Goal: Navigation & Orientation: Find specific page/section

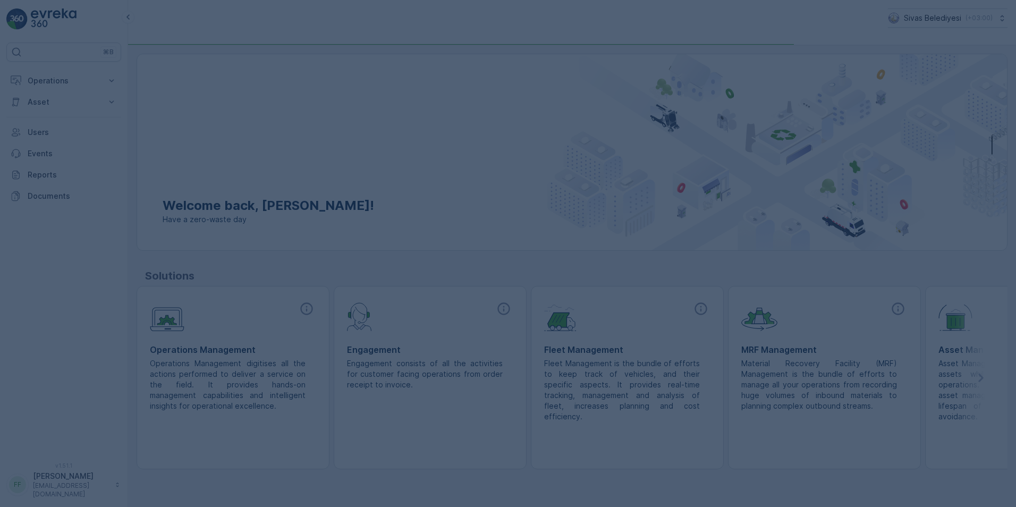
click at [254, 348] on div at bounding box center [508, 253] width 1016 height 507
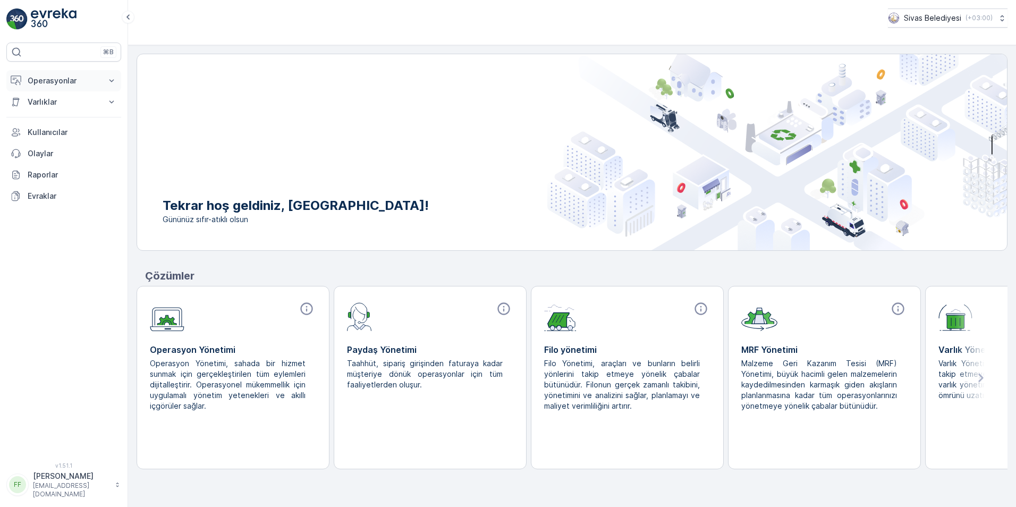
click at [96, 81] on p "Operasyonlar" at bounding box center [64, 80] width 72 height 11
click at [50, 99] on p "Insights" at bounding box center [40, 98] width 27 height 11
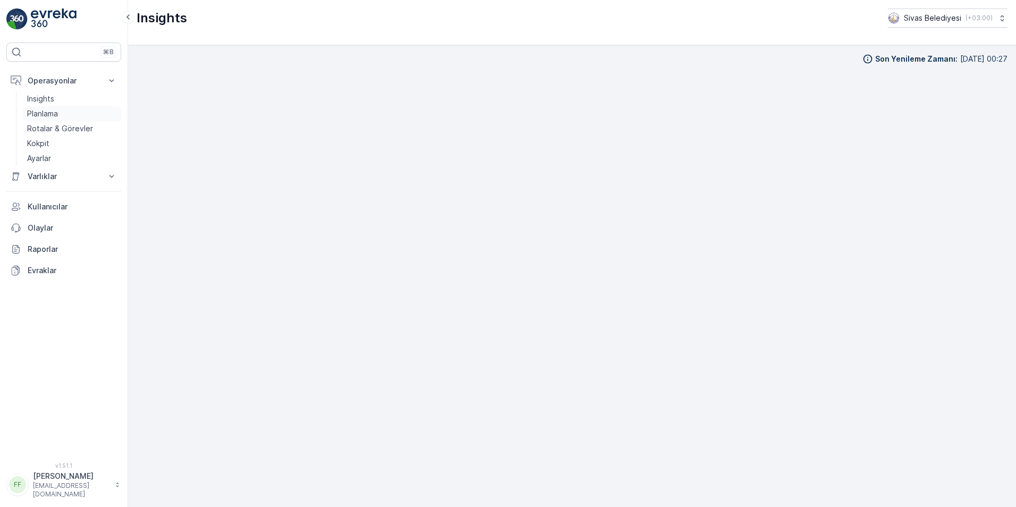
click at [44, 111] on p "Planlama" at bounding box center [42, 113] width 31 height 11
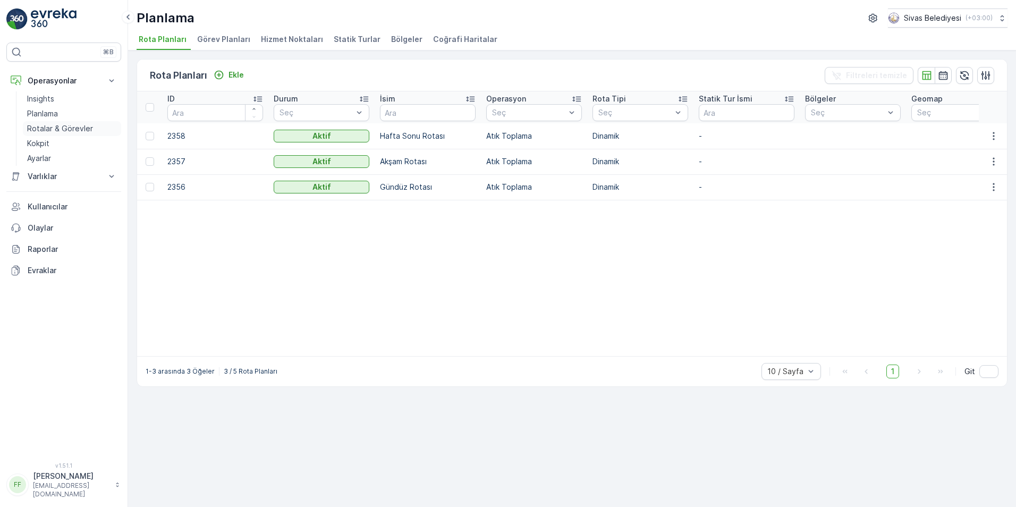
click at [53, 130] on p "Rotalar & Görevler" at bounding box center [60, 128] width 66 height 11
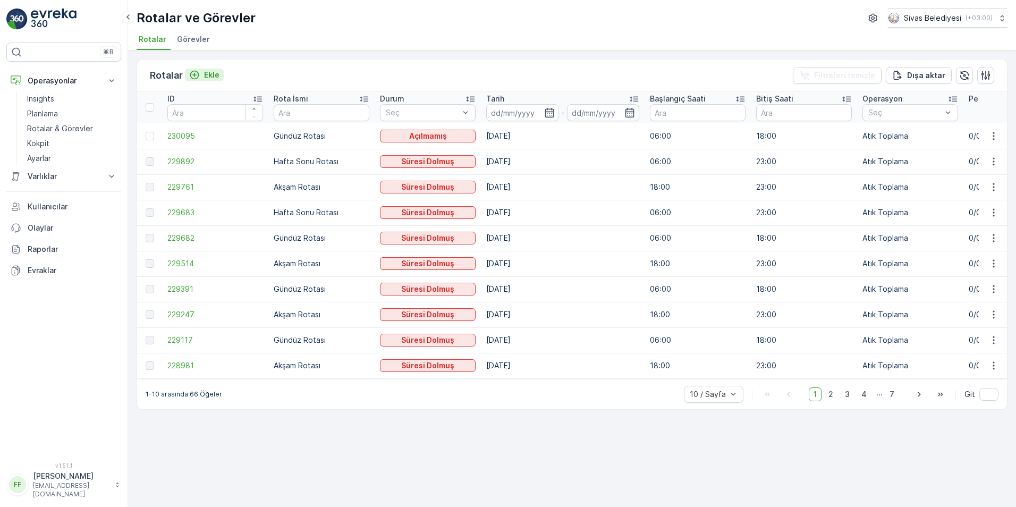
click at [205, 76] on p "Ekle" at bounding box center [211, 75] width 15 height 11
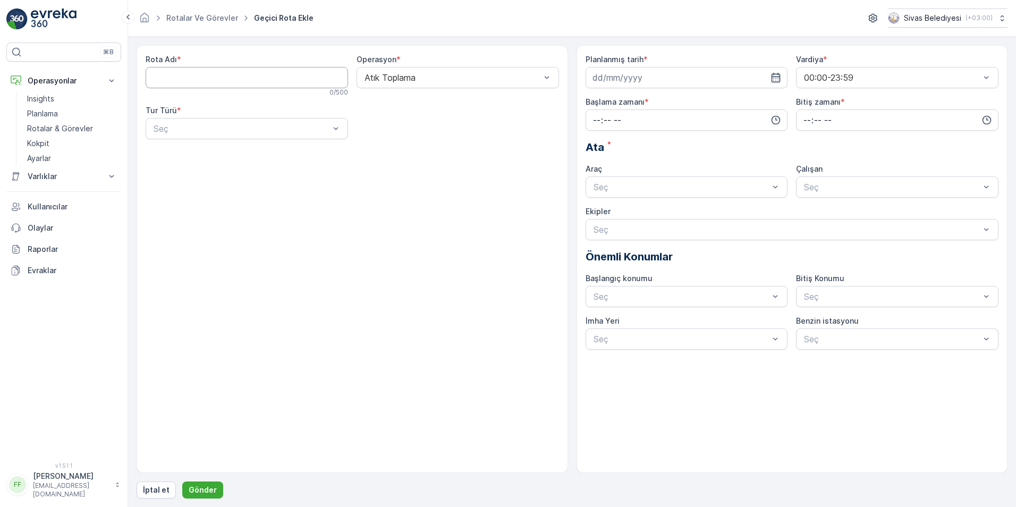
click at [235, 81] on Adı "Rota Adı" at bounding box center [247, 77] width 202 height 21
click at [380, 80] on div at bounding box center [452, 78] width 178 height 10
click at [304, 129] on div at bounding box center [241, 129] width 178 height 10
click at [45, 141] on p "Kokpit" at bounding box center [38, 143] width 22 height 11
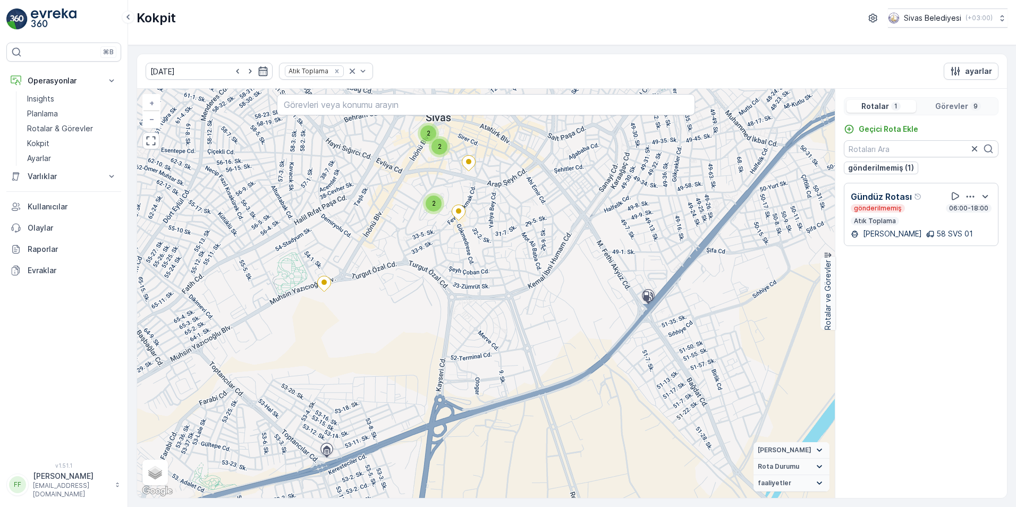
click at [431, 208] on div "2" at bounding box center [434, 203] width 16 height 16
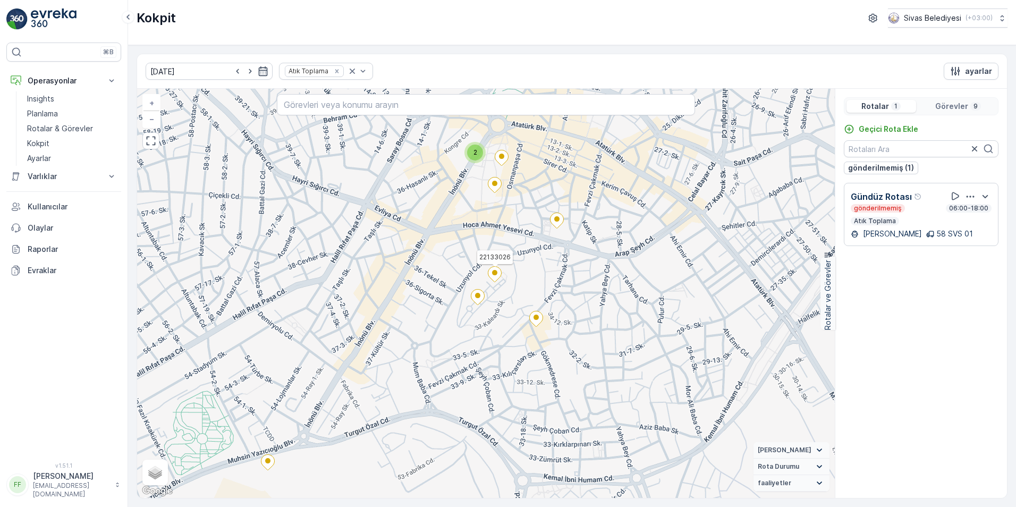
click at [496, 278] on icon at bounding box center [494, 274] width 13 height 15
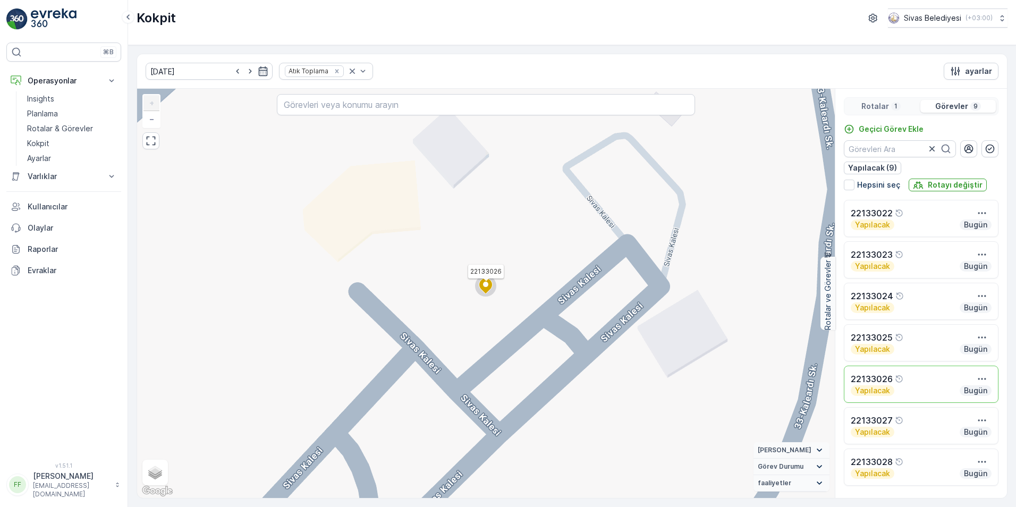
click at [487, 287] on icon at bounding box center [485, 285] width 13 height 15
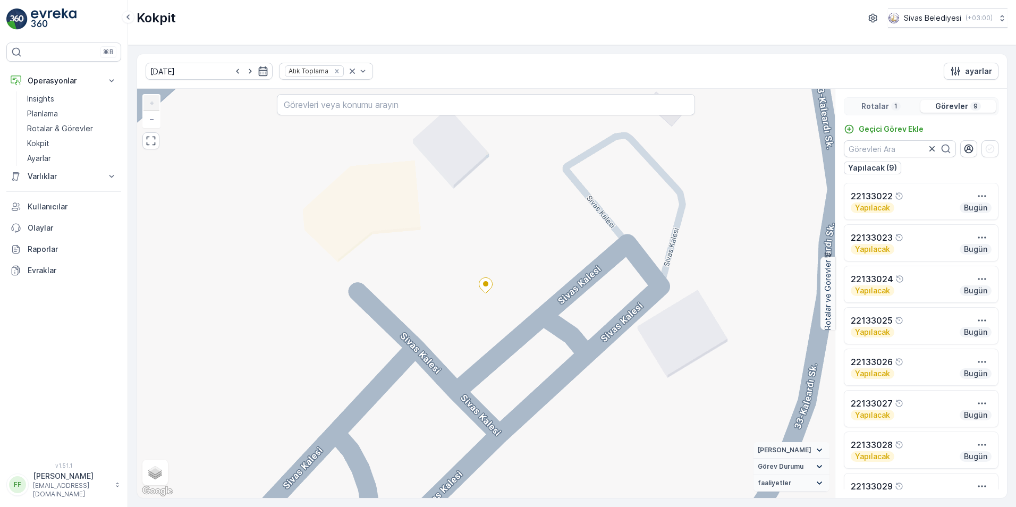
click at [948, 201] on div "22133022" at bounding box center [920, 196] width 141 height 13
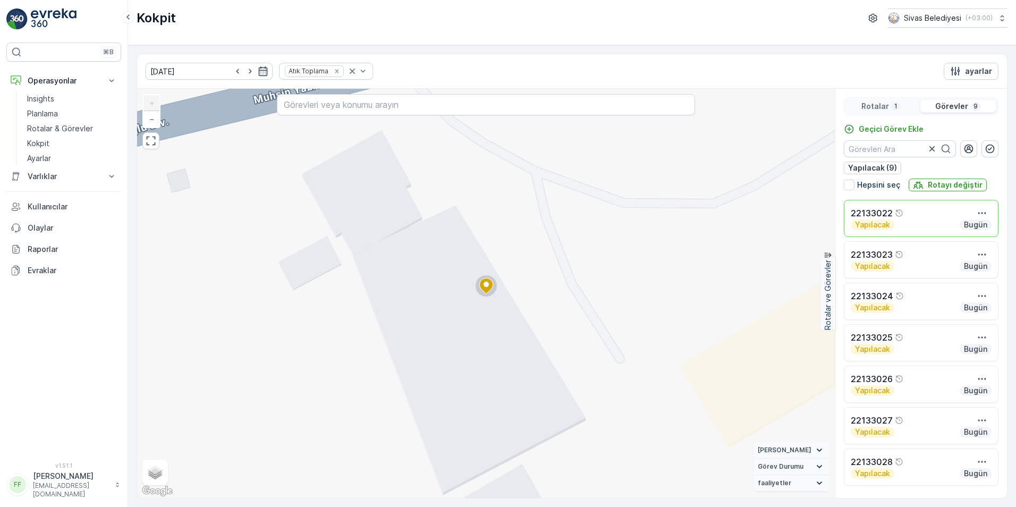
click at [939, 269] on div "Yapılacak Bugün" at bounding box center [920, 266] width 141 height 11
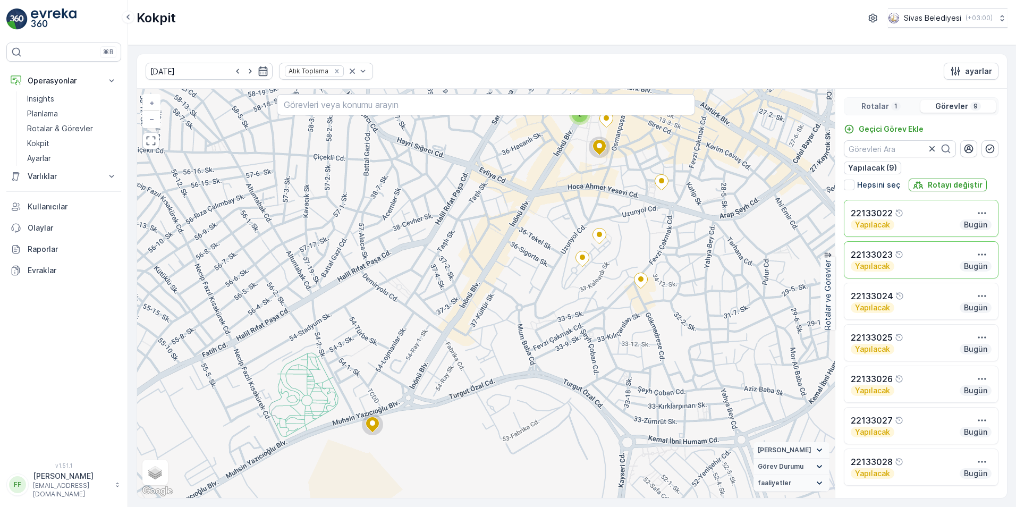
click at [932, 308] on div "Yapılacak Bugün" at bounding box center [920, 307] width 141 height 11
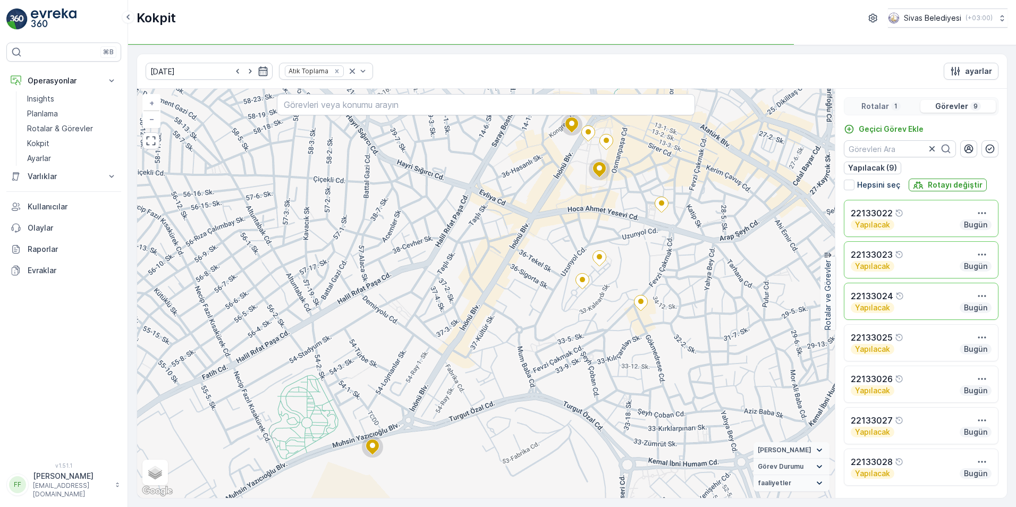
click at [932, 343] on div "22133025" at bounding box center [920, 337] width 141 height 13
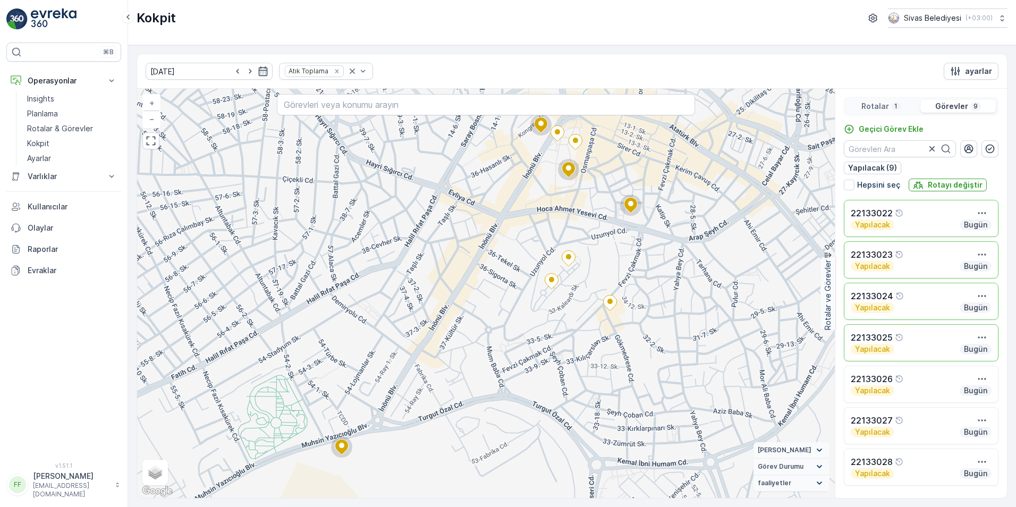
click at [924, 385] on div "Yapılacak Bugün" at bounding box center [920, 390] width 141 height 11
click at [923, 419] on div "22133027" at bounding box center [920, 420] width 141 height 13
click at [924, 472] on div "Yapılacak Bugün" at bounding box center [920, 473] width 141 height 11
click at [920, 430] on div "Yapılacak Bugün" at bounding box center [920, 431] width 141 height 11
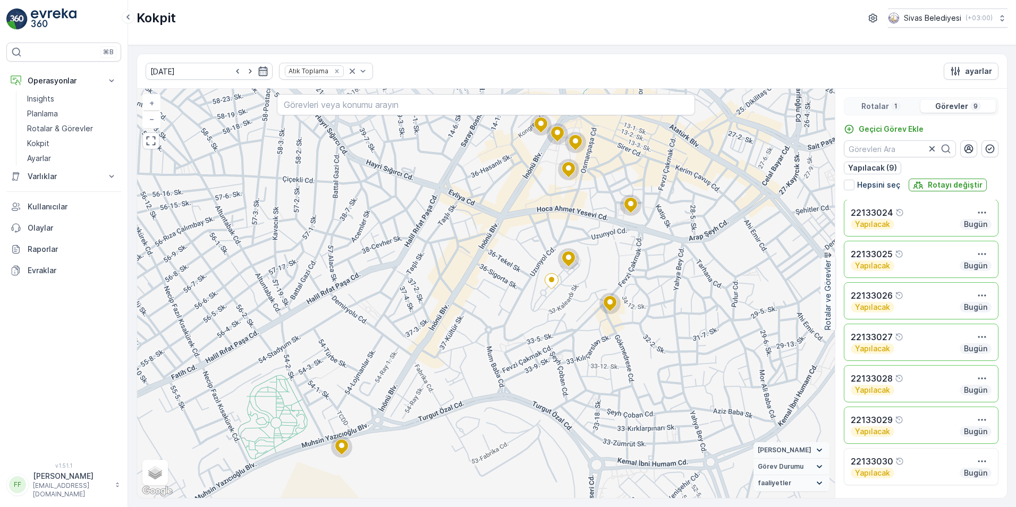
drag, startPoint x: 917, startPoint y: 465, endPoint x: 910, endPoint y: 467, distance: 7.6
click at [917, 466] on div "22133030" at bounding box center [920, 461] width 141 height 13
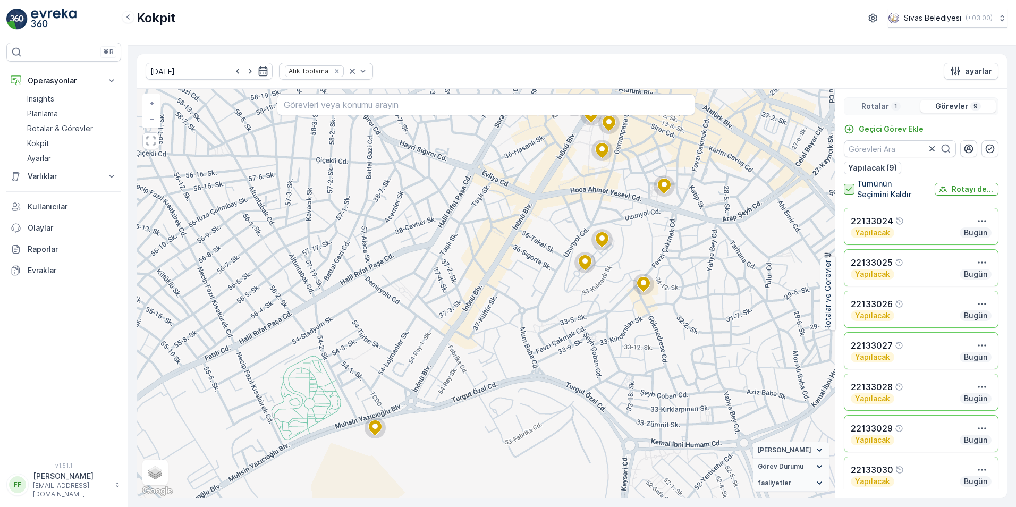
click at [849, 193] on icon at bounding box center [849, 189] width 10 height 10
click at [844, 178] on input "Tümünün Seçimini Kaldır" at bounding box center [844, 178] width 0 height 0
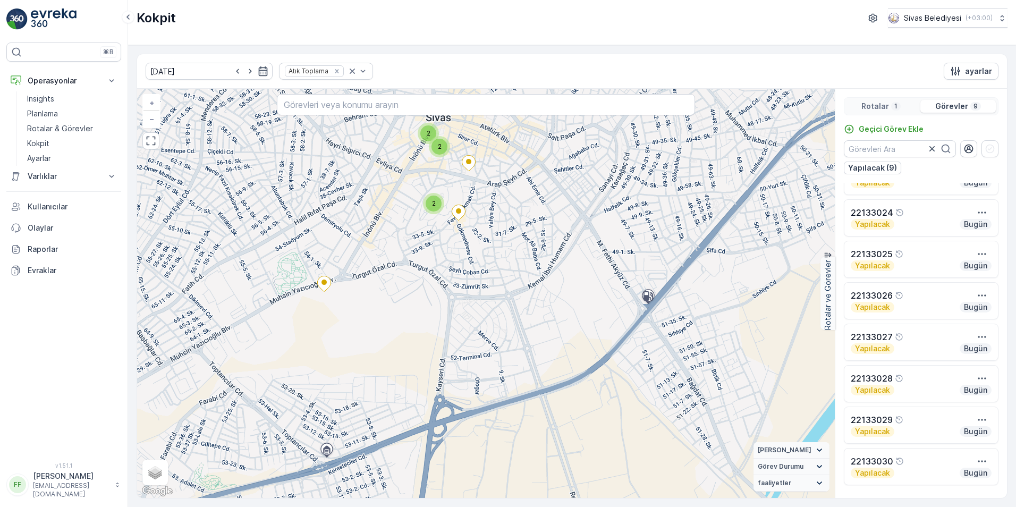
click at [442, 152] on div "2" at bounding box center [439, 147] width 16 height 16
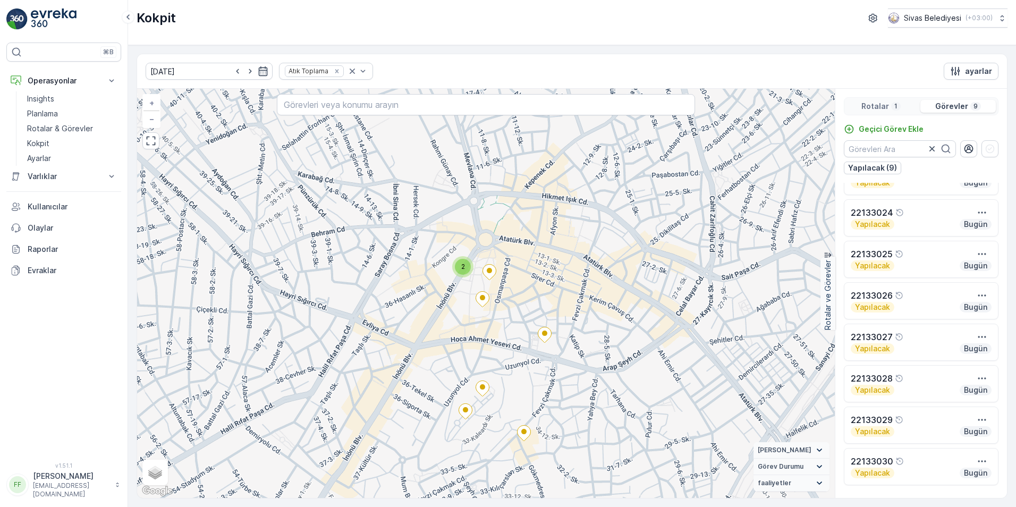
click at [470, 271] on div "2" at bounding box center [462, 266] width 21 height 21
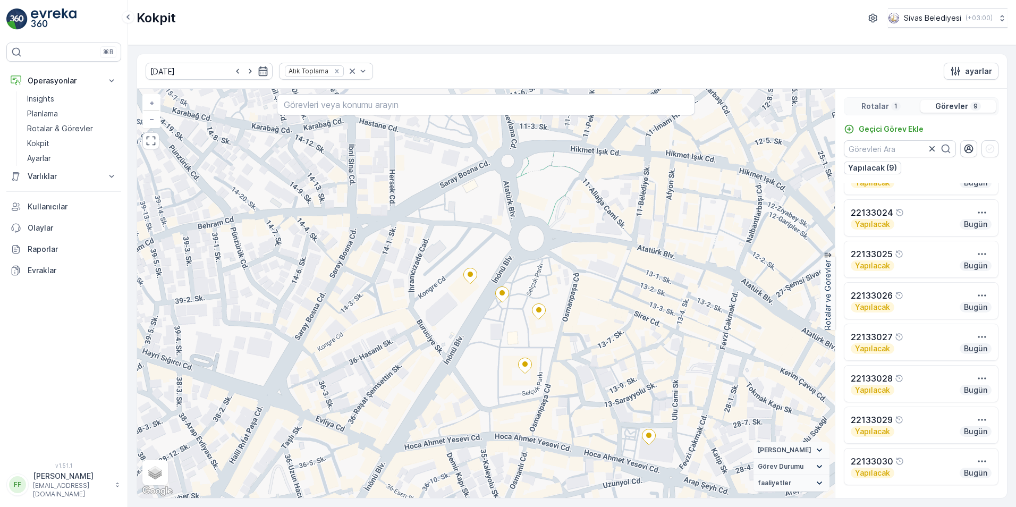
click at [883, 108] on p "Rotalar" at bounding box center [875, 106] width 28 height 11
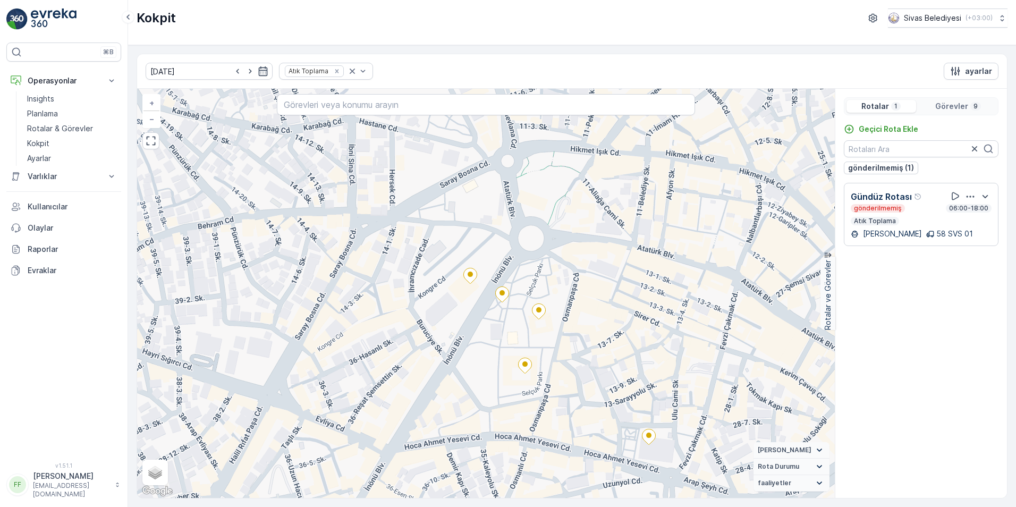
click at [895, 200] on p "Gündüz Rotası" at bounding box center [880, 196] width 61 height 13
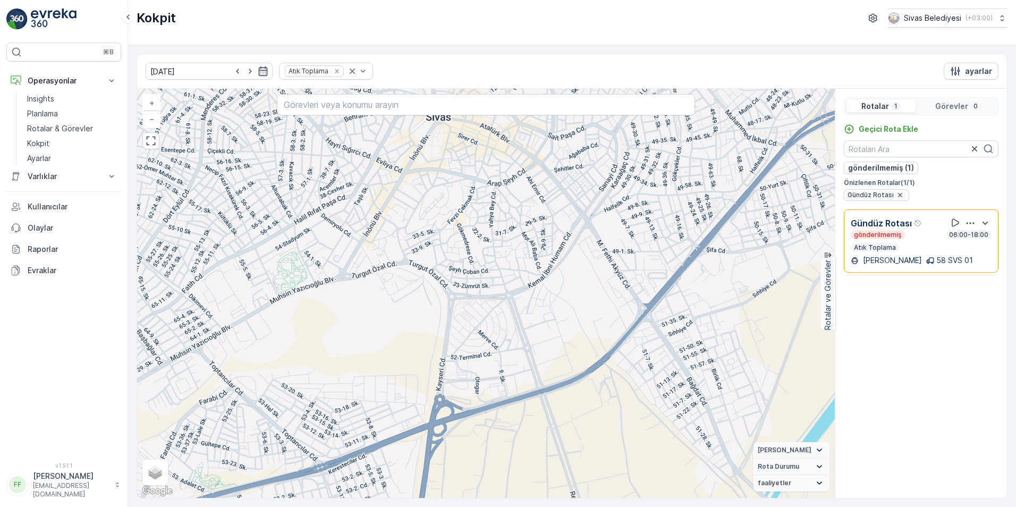
click at [876, 257] on p "[PERSON_NAME]" at bounding box center [891, 260] width 61 height 11
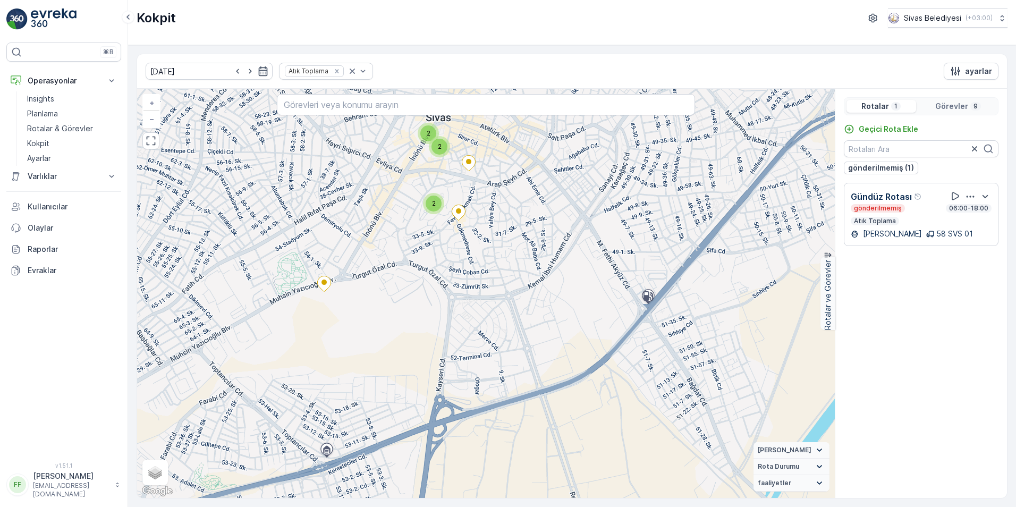
click at [873, 214] on div "gönderilmemiş 06:00-18:00 Atık Toplama" at bounding box center [920, 214] width 141 height 21
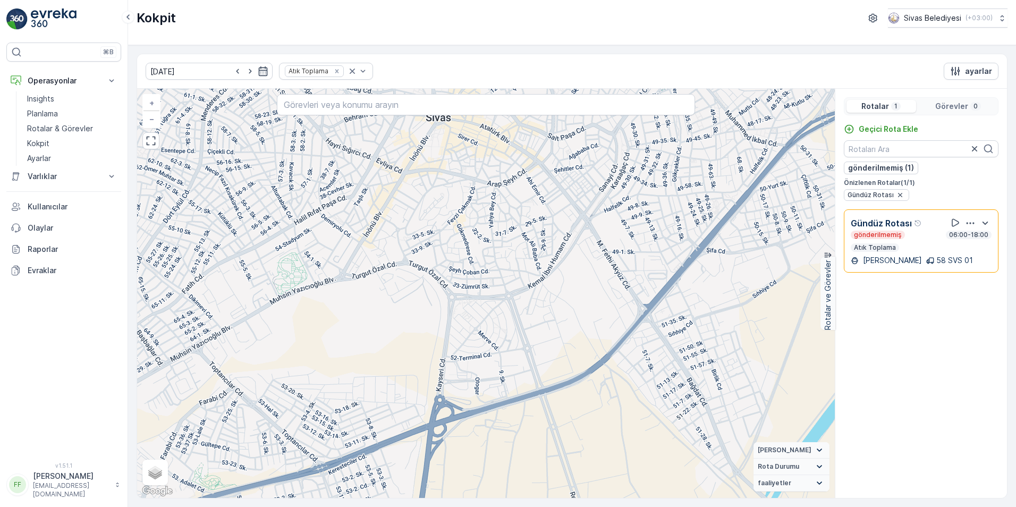
click at [878, 245] on p "Atık Toplama" at bounding box center [875, 247] width 44 height 8
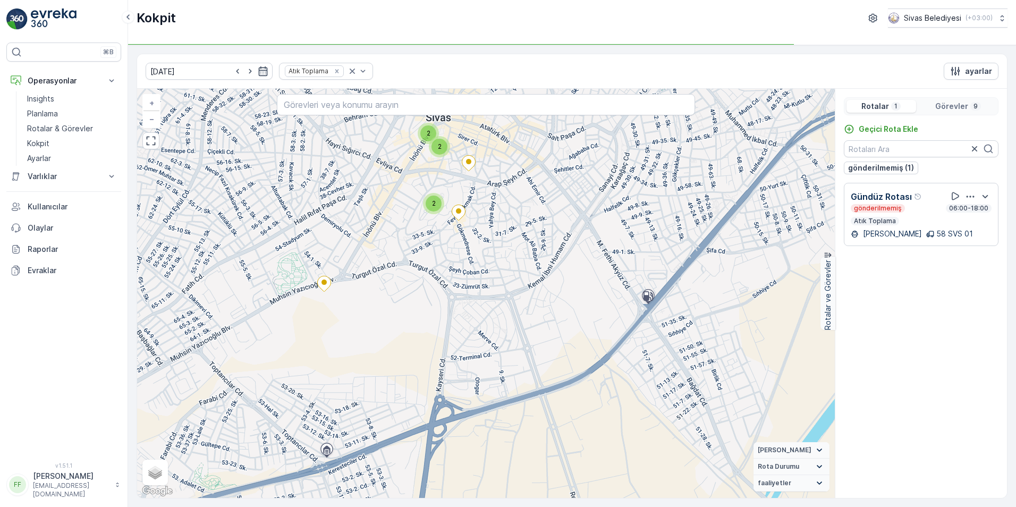
click at [874, 215] on div "gönderilmemiş 06:00-18:00 Atık Toplama" at bounding box center [920, 214] width 141 height 21
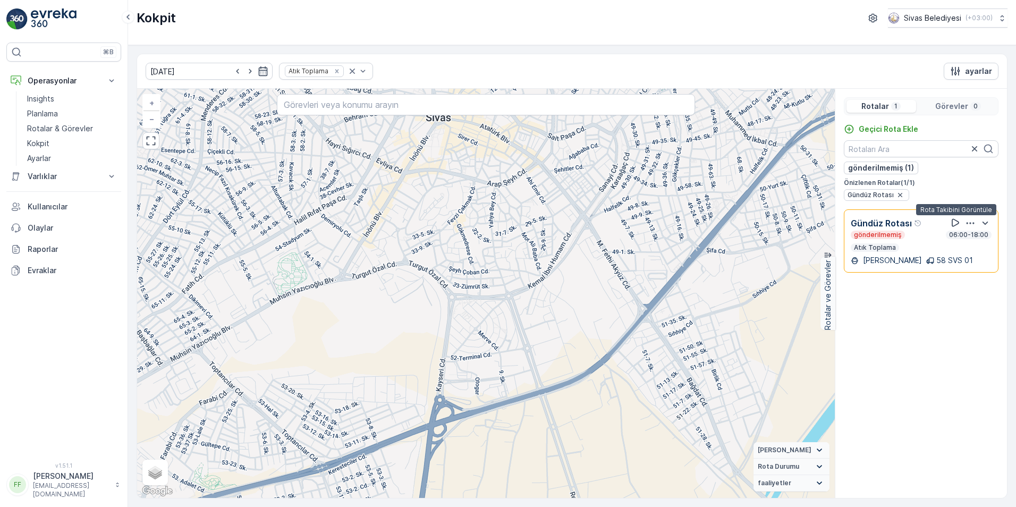
click at [953, 221] on icon at bounding box center [955, 222] width 11 height 11
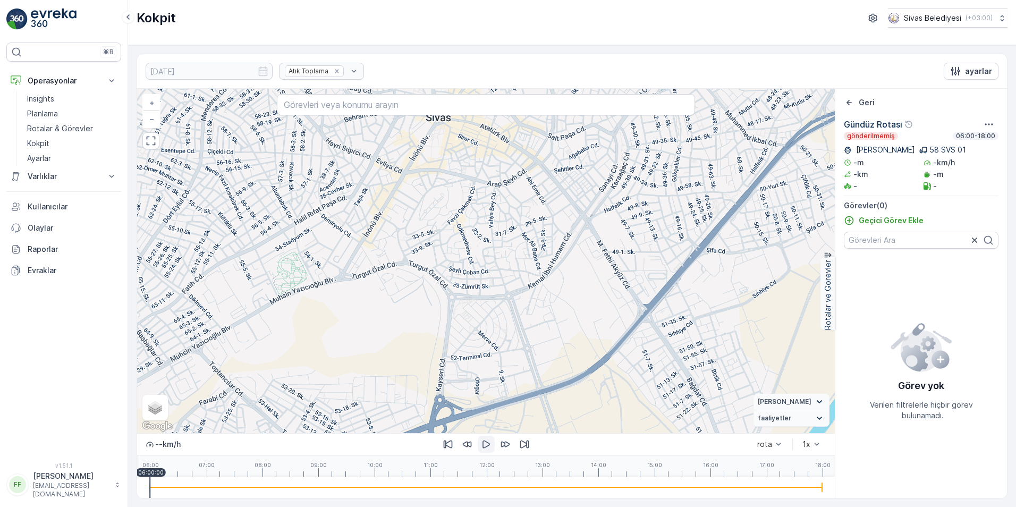
click at [489, 449] on icon "button" at bounding box center [486, 444] width 11 height 11
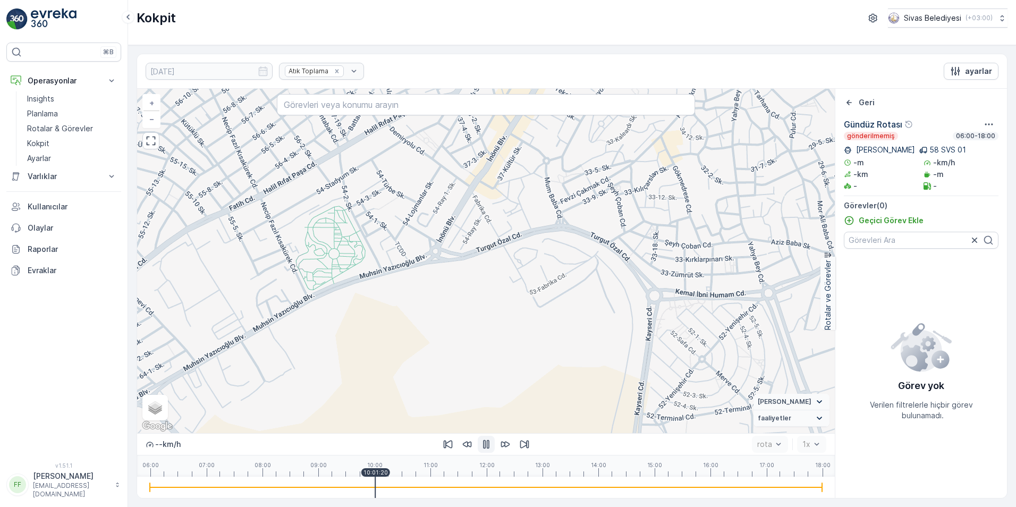
drag, startPoint x: 161, startPoint y: 487, endPoint x: 443, endPoint y: 495, distance: 281.7
click at [441, 495] on div at bounding box center [486, 486] width 672 height 21
click at [488, 447] on icon "button" at bounding box center [486, 444] width 11 height 11
click at [68, 211] on p "Kullanıcılar" at bounding box center [72, 206] width 89 height 11
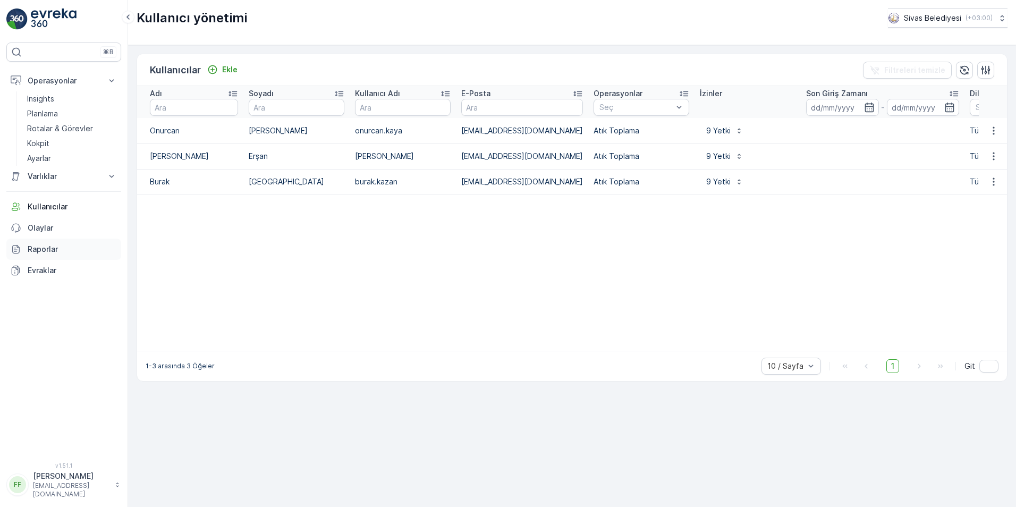
click at [47, 251] on p "Raporlar" at bounding box center [72, 249] width 89 height 11
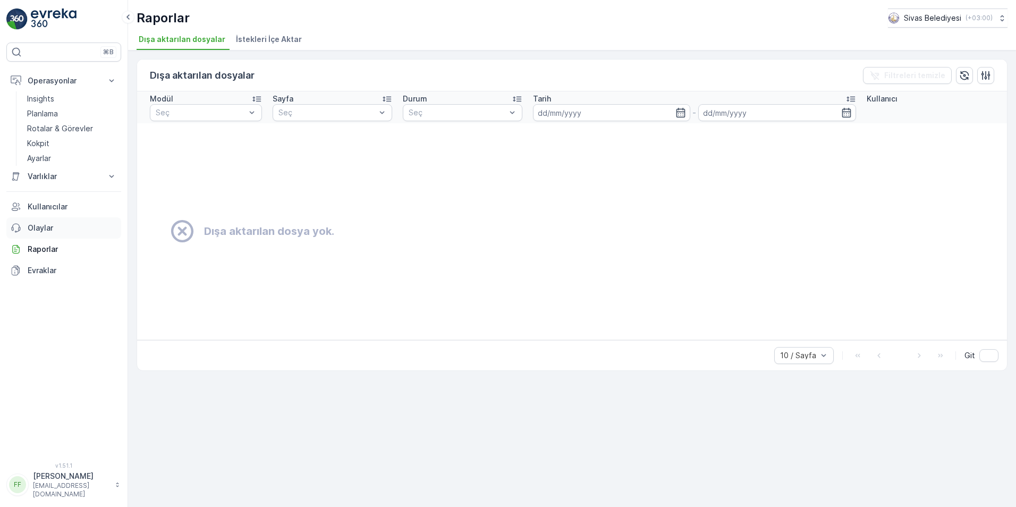
click at [47, 232] on p "Olaylar" at bounding box center [72, 228] width 89 height 11
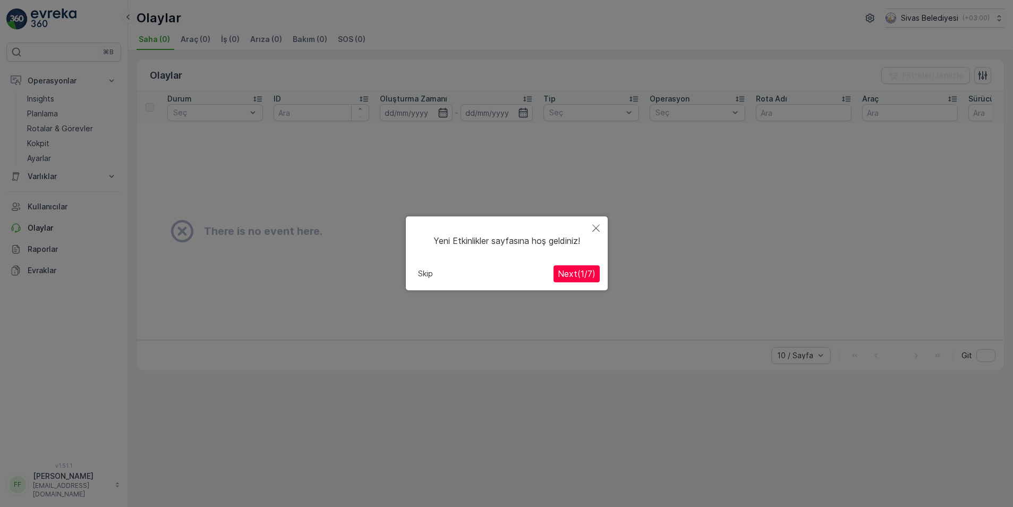
click at [567, 269] on span "Next ( 1 / 7 )" at bounding box center [577, 274] width 38 height 11
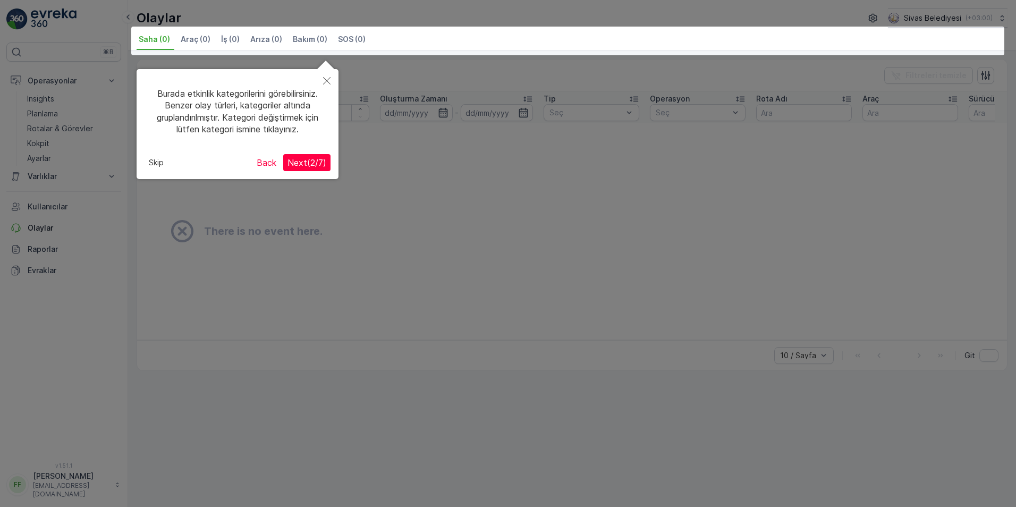
click at [305, 161] on span "Next ( 2 / 7 )" at bounding box center [306, 162] width 39 height 11
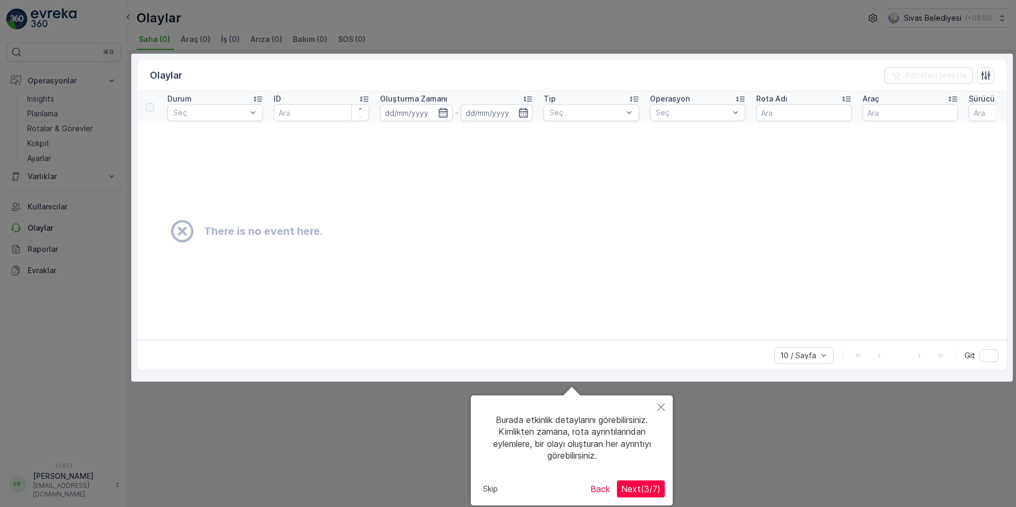
click at [649, 495] on button "Next ( 3 / 7 )" at bounding box center [641, 488] width 48 height 17
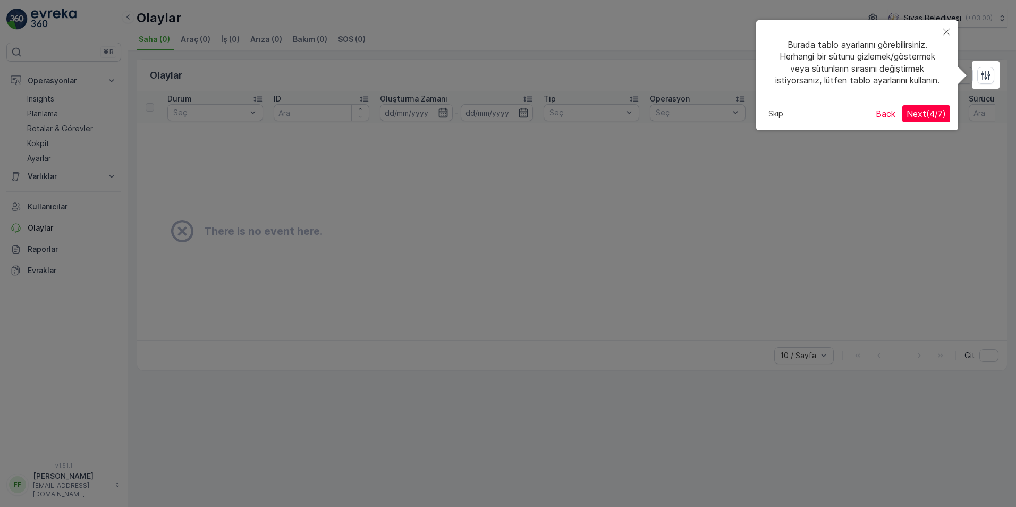
click at [942, 113] on span "Next ( 4 / 7 )" at bounding box center [925, 113] width 39 height 11
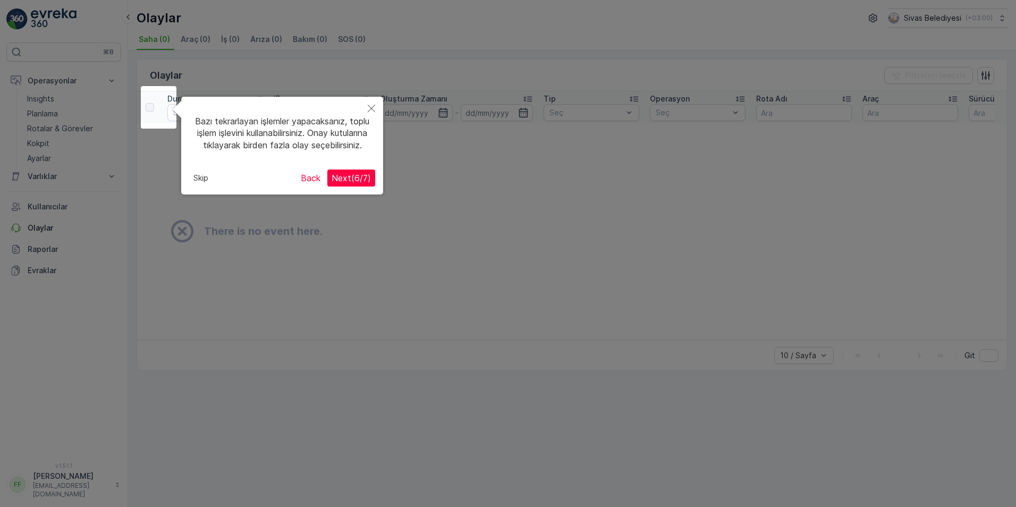
click at [352, 183] on span "Next ( 6 / 7 )" at bounding box center [350, 178] width 39 height 11
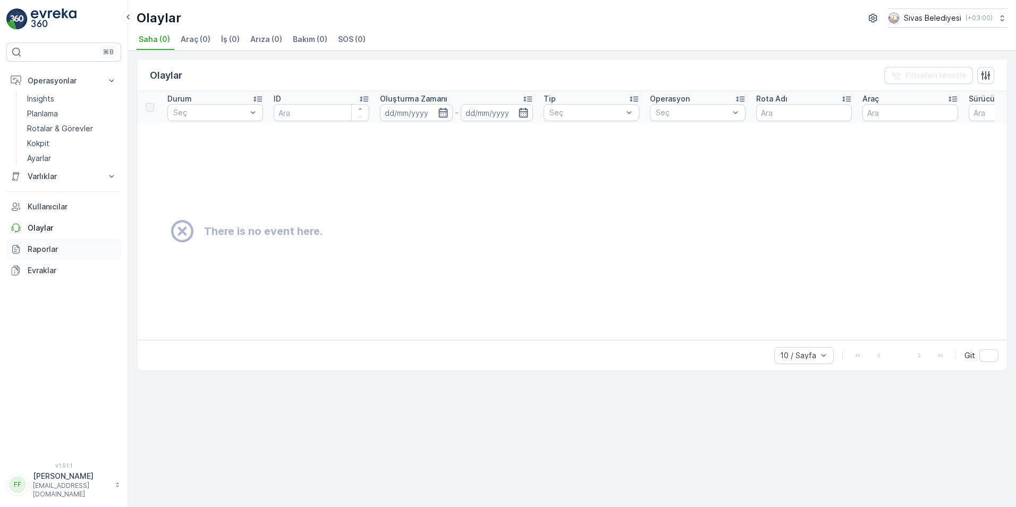
click at [38, 246] on p "Raporlar" at bounding box center [72, 249] width 89 height 11
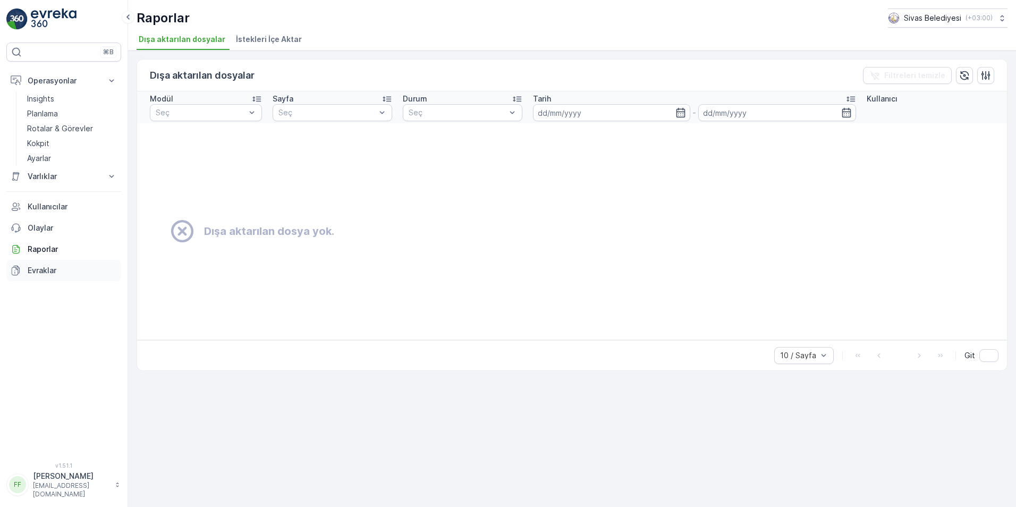
click at [33, 271] on p "Evraklar" at bounding box center [72, 270] width 89 height 11
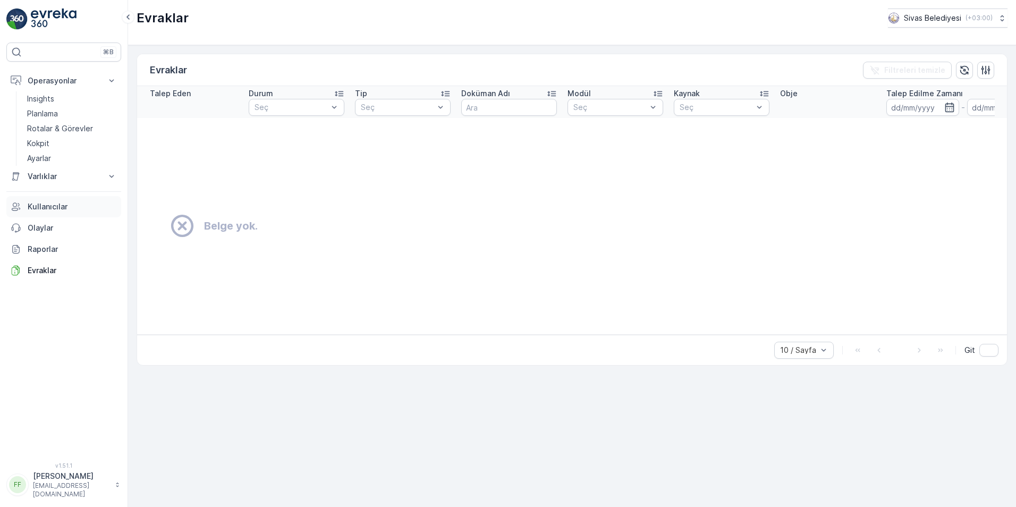
click at [45, 210] on p "Kullanıcılar" at bounding box center [72, 206] width 89 height 11
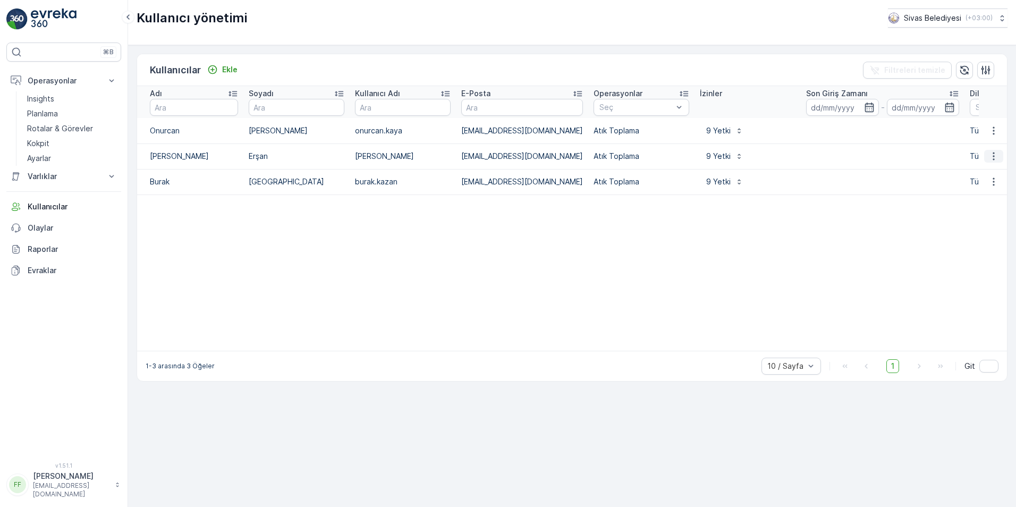
click at [994, 156] on icon "button" at bounding box center [993, 156] width 2 height 8
click at [894, 273] on table "Adı Soyadı Kullanıcı Adı E-Posta Operasyonlar Seç İzinler Son Giriş Zamanı - Di…" at bounding box center [618, 218] width 962 height 265
click at [48, 80] on p "Operasyonlar" at bounding box center [64, 80] width 72 height 11
click at [45, 103] on p "Insights" at bounding box center [40, 98] width 27 height 11
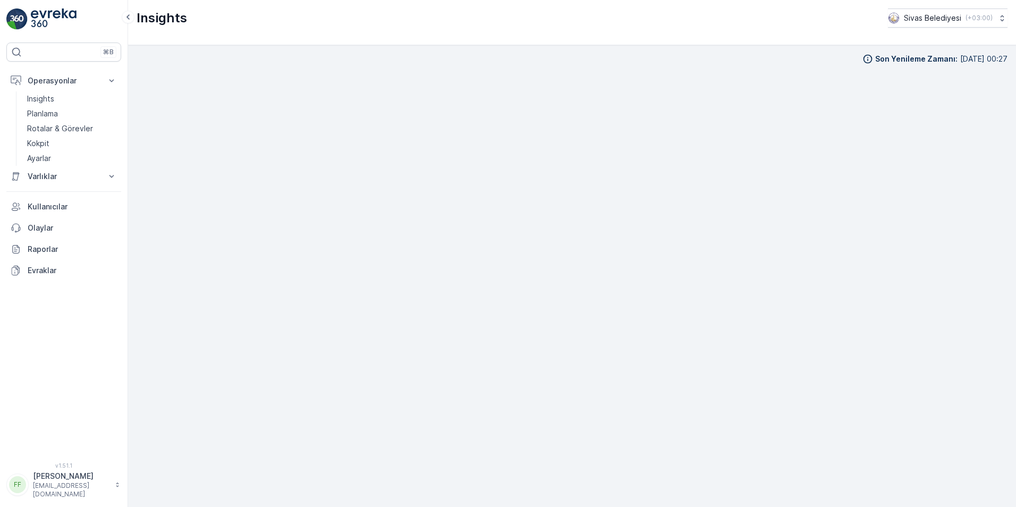
scroll to position [11, 0]
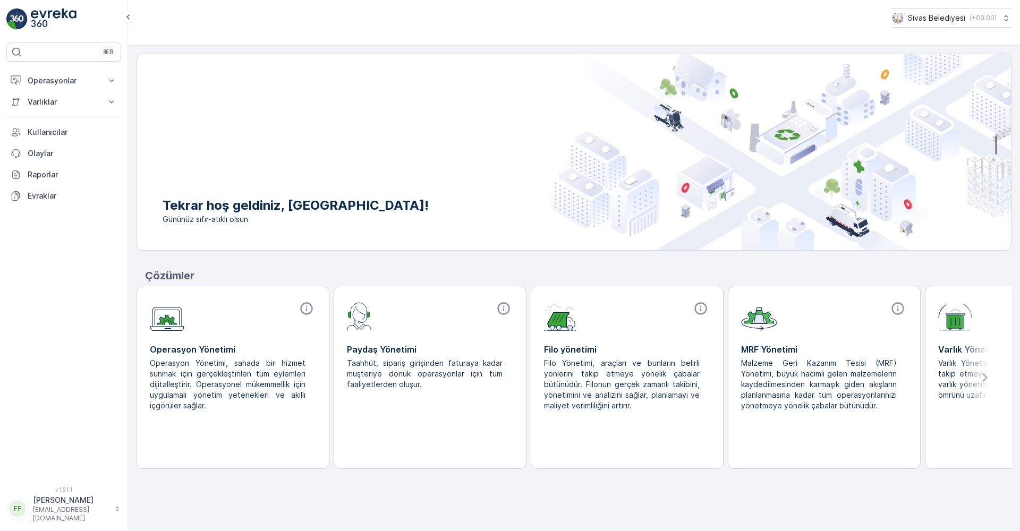
click at [471, 350] on p "Paydaş Yönetimi" at bounding box center [430, 349] width 166 height 13
click at [493, 309] on icon at bounding box center [503, 308] width 15 height 15
